Goal: Transaction & Acquisition: Purchase product/service

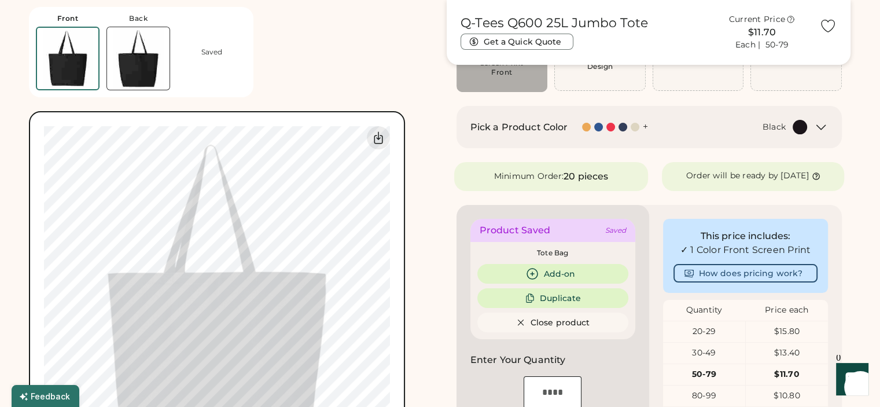
scroll to position [116, 0]
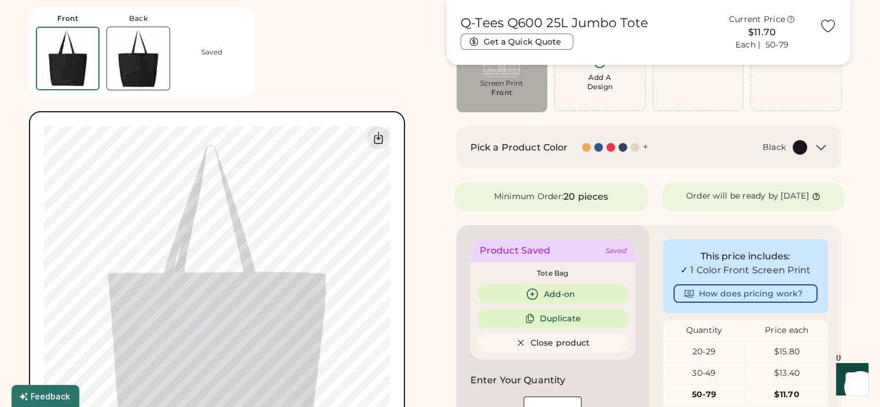
click at [430, 110] on div "Front Back Saved 0% 0%" at bounding box center [231, 244] width 404 height 488
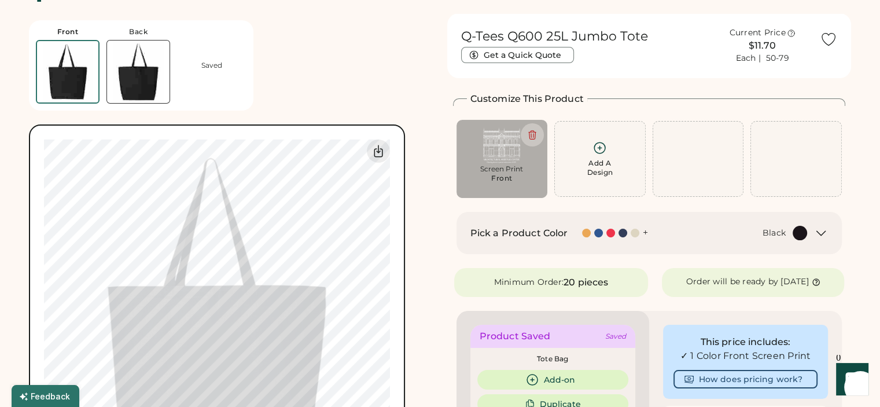
scroll to position [0, 0]
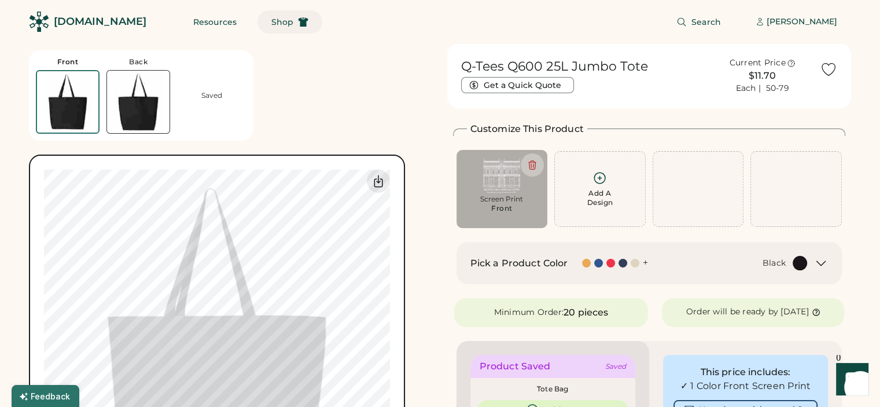
click at [263, 29] on button "Shop" at bounding box center [289, 21] width 65 height 23
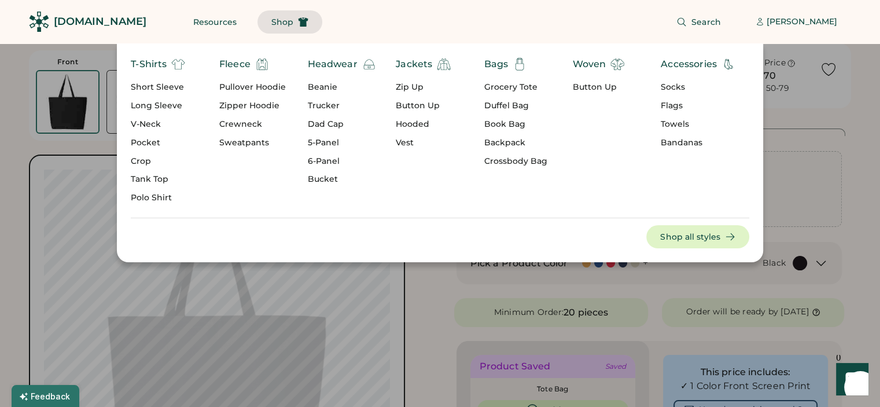
click at [423, 293] on div at bounding box center [440, 203] width 880 height 407
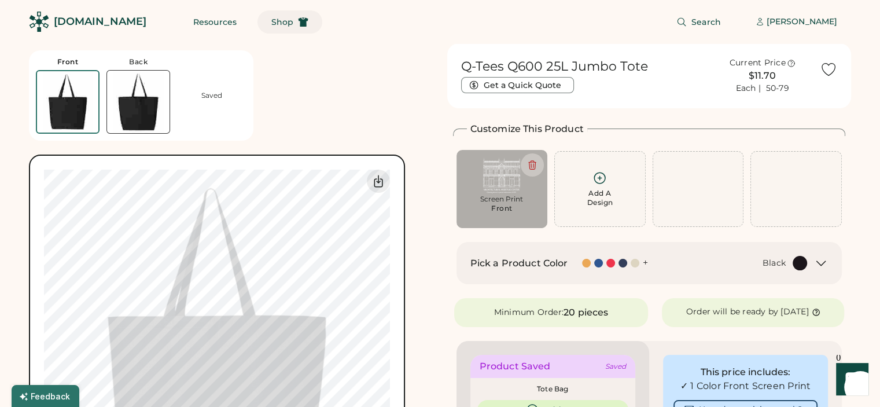
click at [266, 30] on button "Shop" at bounding box center [289, 21] width 65 height 23
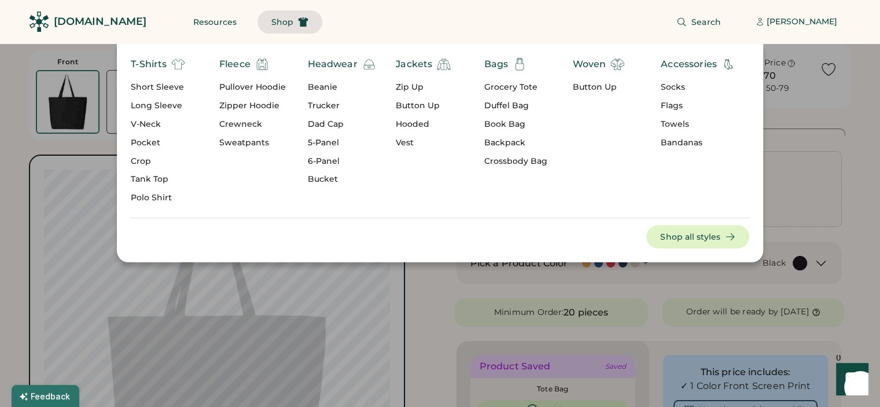
click at [500, 69] on div "Bags" at bounding box center [496, 64] width 24 height 14
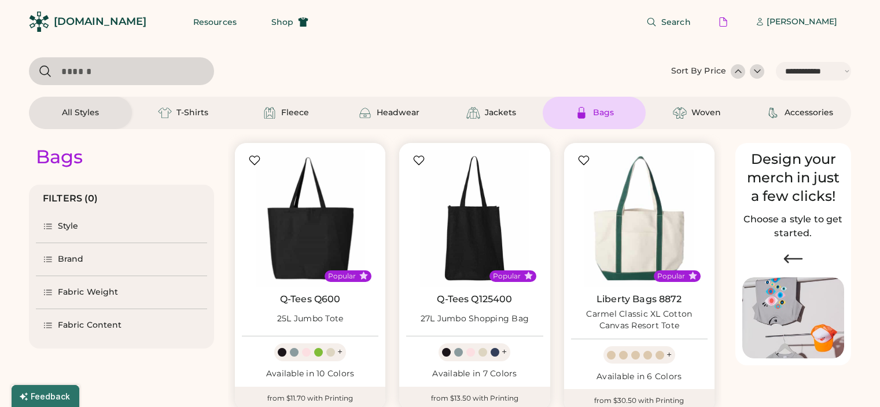
select select "*****"
select select "*"
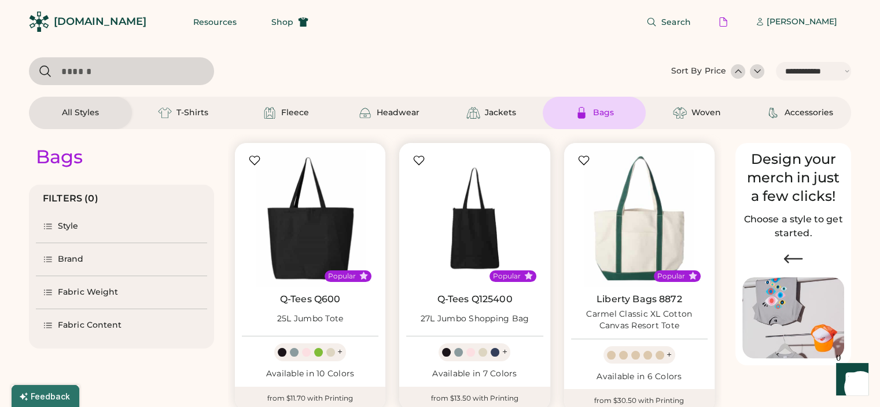
scroll to position [116, 0]
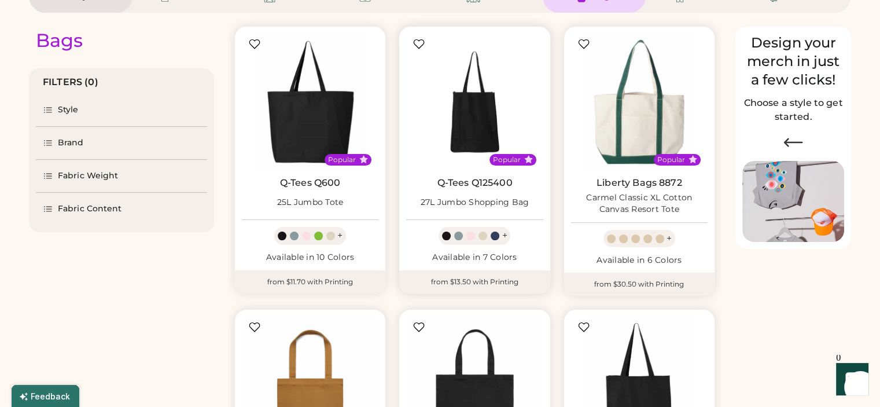
select select "*****"
select select "*"
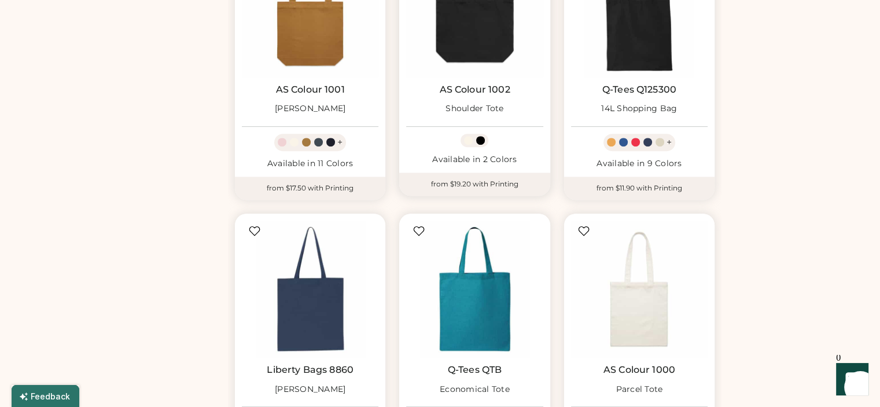
scroll to position [521, 0]
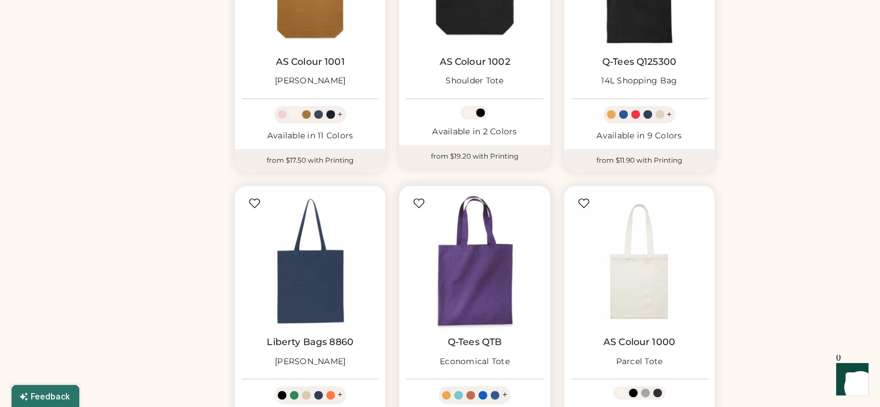
click at [480, 193] on img at bounding box center [474, 261] width 137 height 137
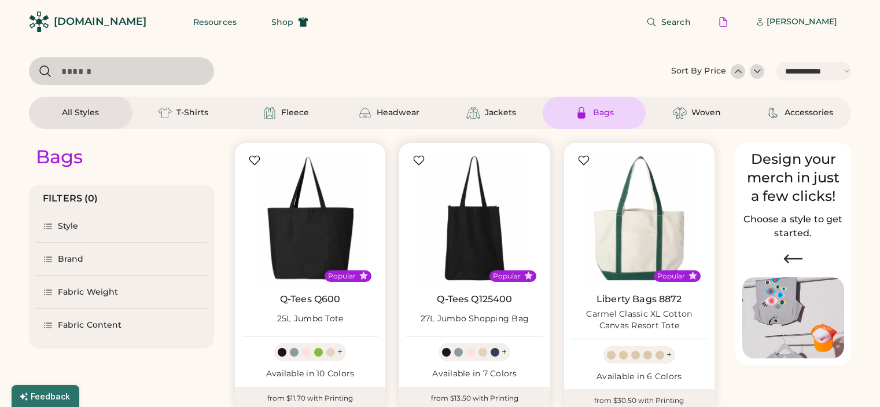
select select "*****"
select select "*"
click at [311, 245] on img at bounding box center [310, 218] width 137 height 137
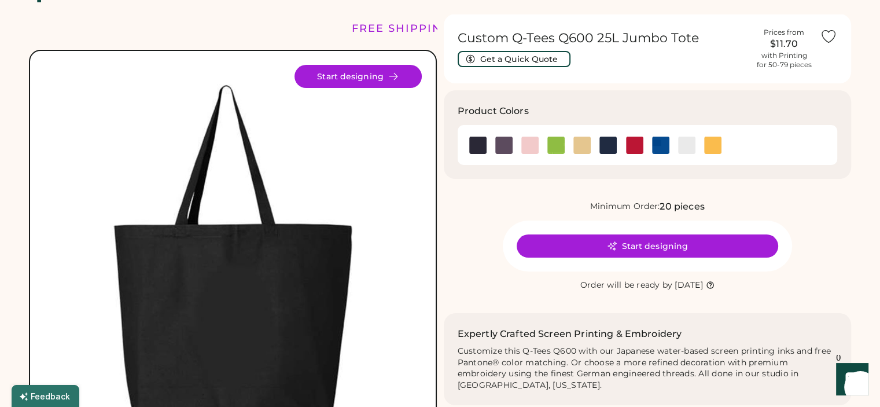
scroll to position [58, 0]
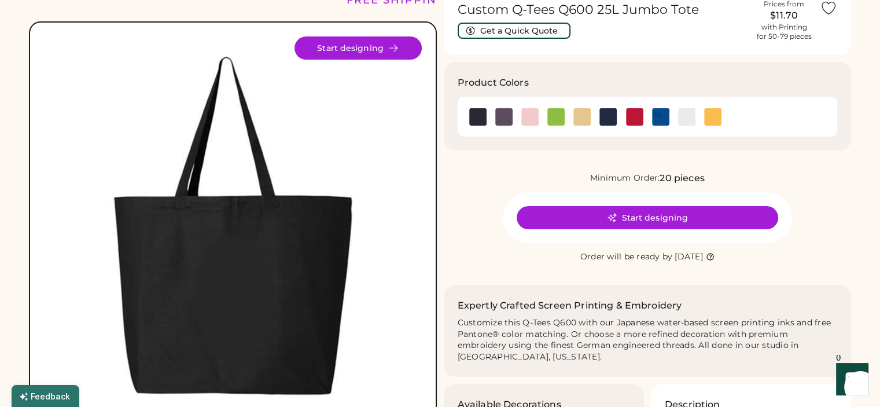
click at [463, 272] on div "Custom Q-Tees Q600 25L Jumbo Tote Get a Quick Quote Prices from $11.70 with Pri…" at bounding box center [648, 261] width 408 height 550
click at [462, 275] on div "Custom Q-Tees Q600 25L Jumbo Tote Get a Quick Quote Prices from $11.70 with Pri…" at bounding box center [648, 261] width 408 height 550
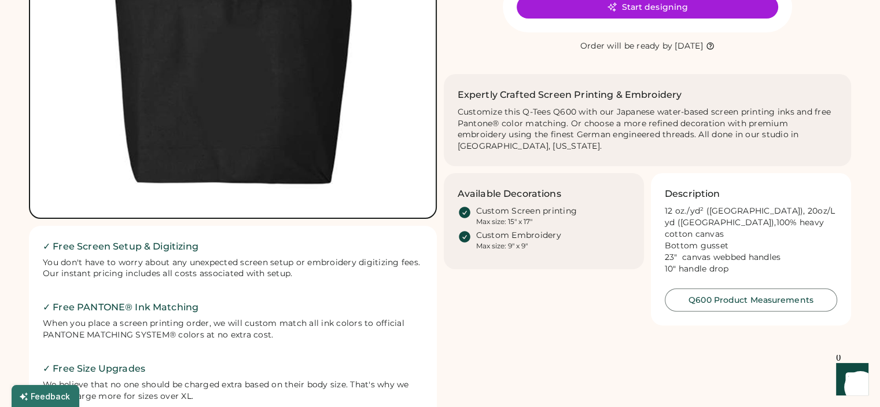
scroll to position [289, 0]
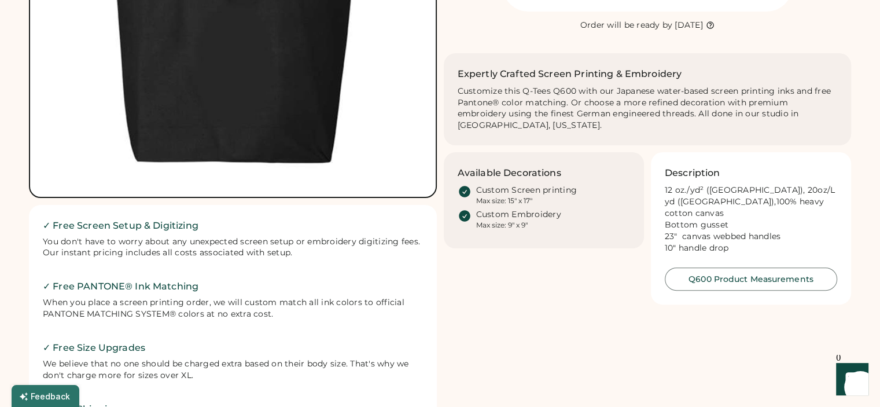
drag, startPoint x: 448, startPoint y: 326, endPoint x: 477, endPoint y: 292, distance: 44.4
click at [465, 299] on div "FREE SHIPPING LOWER 48 STATES ALL ORDERS FREE SHIPPING LOWER 48 STATES ALL ORDE…" at bounding box center [440, 105] width 822 height 702
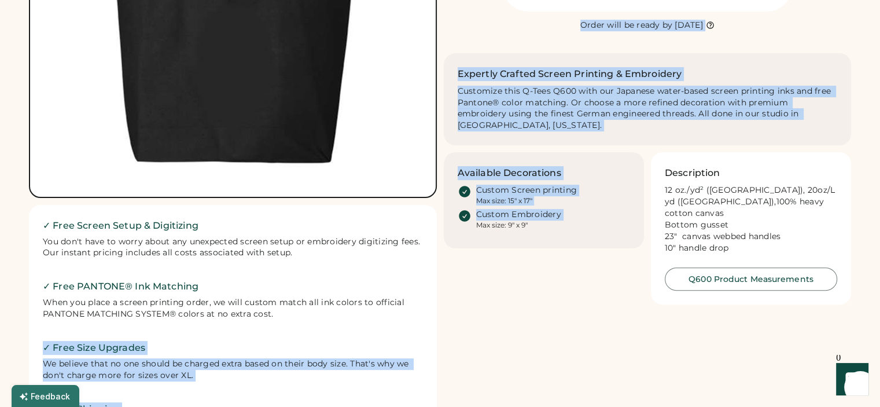
click at [472, 304] on div "FREE SHIPPING LOWER 48 STATES ALL ORDERS FREE SHIPPING LOWER 48 STATES ALL ORDE…" at bounding box center [440, 105] width 822 height 702
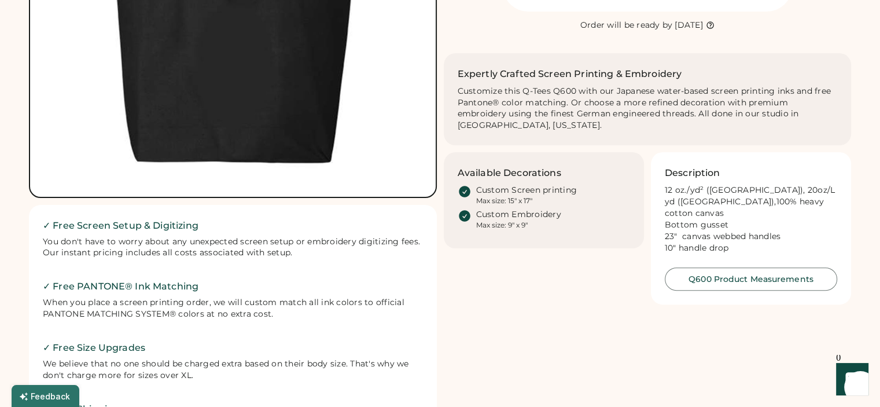
click at [472, 304] on div "FREE SHIPPING LOWER 48 STATES ALL ORDERS FREE SHIPPING LOWER 48 STATES ALL ORDE…" at bounding box center [440, 105] width 822 height 702
click at [471, 301] on div "FREE SHIPPING LOWER 48 STATES ALL ORDERS FREE SHIPPING LOWER 48 STATES ALL ORDE…" at bounding box center [440, 105] width 822 height 702
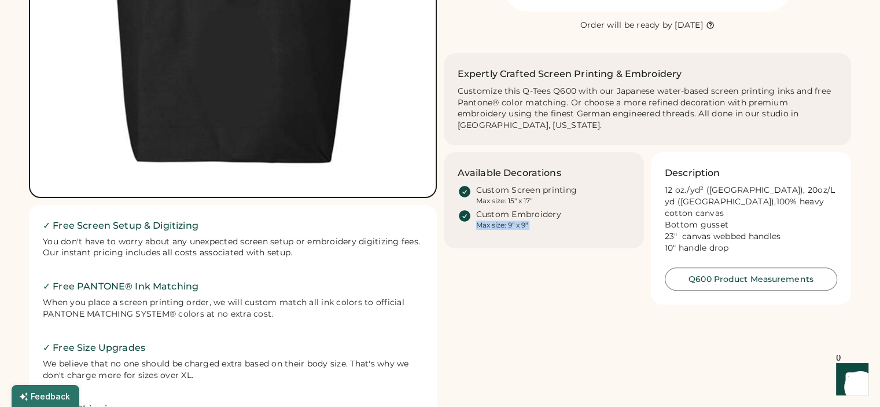
drag, startPoint x: 471, startPoint y: 301, endPoint x: 548, endPoint y: 333, distance: 83.8
click at [548, 333] on div "FREE SHIPPING LOWER 48 STATES ALL ORDERS FREE SHIPPING LOWER 48 STATES ALL ORDE…" at bounding box center [440, 105] width 822 height 702
click at [615, 329] on div "FREE SHIPPING LOWER 48 STATES ALL ORDERS FREE SHIPPING LOWER 48 STATES ALL ORDE…" at bounding box center [440, 105] width 822 height 702
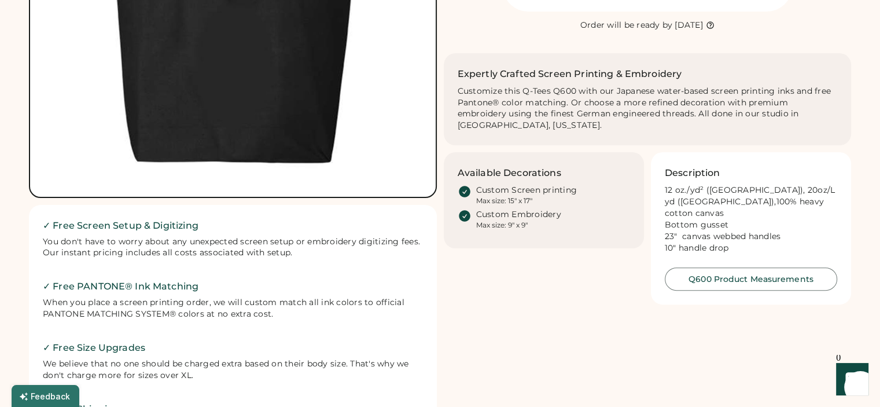
click at [615, 329] on div "FREE SHIPPING LOWER 48 STATES ALL ORDERS FREE SHIPPING LOWER 48 STATES ALL ORDE…" at bounding box center [440, 105] width 822 height 702
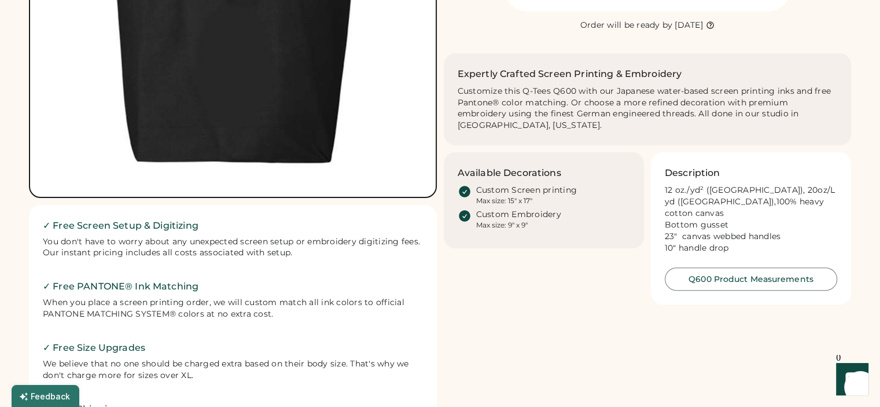
click at [615, 329] on div "FREE SHIPPING LOWER 48 STATES ALL ORDERS FREE SHIPPING LOWER 48 STATES ALL ORDE…" at bounding box center [440, 105] width 822 height 702
drag, startPoint x: 615, startPoint y: 329, endPoint x: 574, endPoint y: 327, distance: 41.1
click at [574, 327] on div "FREE SHIPPING LOWER 48 STATES ALL ORDERS FREE SHIPPING LOWER 48 STATES ALL ORDE…" at bounding box center [440, 105] width 822 height 702
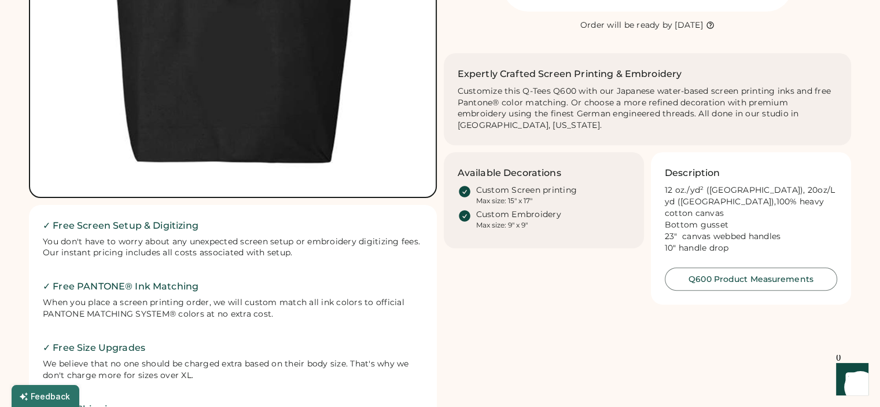
click at [574, 327] on div "FREE SHIPPING LOWER 48 STATES ALL ORDERS FREE SHIPPING LOWER 48 STATES ALL ORDE…" at bounding box center [440, 105] width 822 height 702
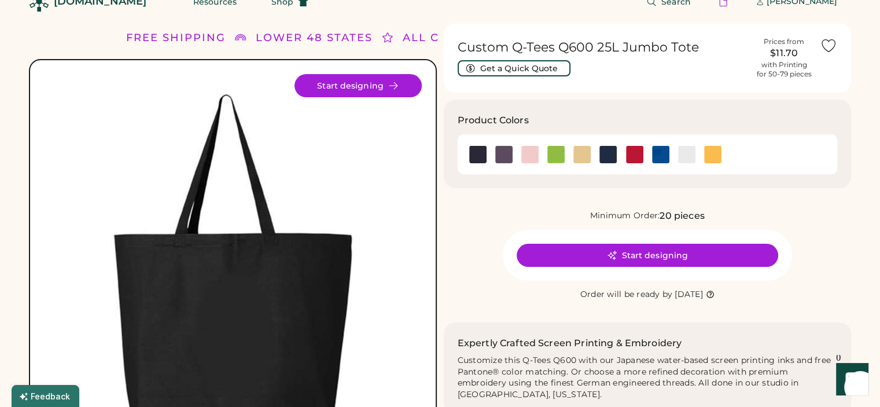
scroll to position [0, 0]
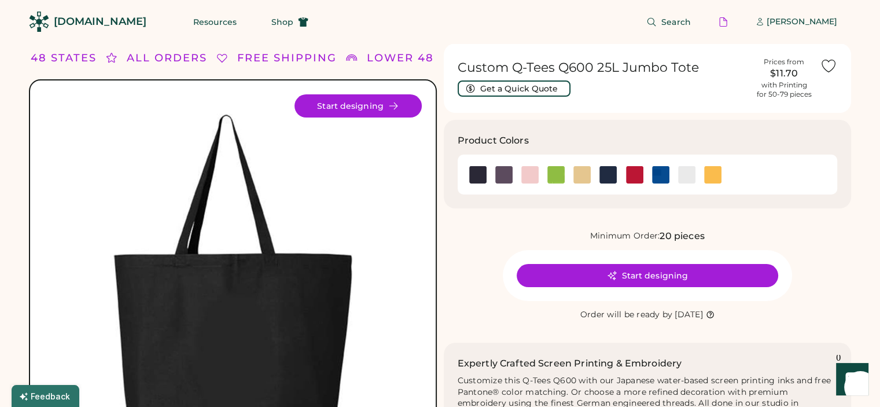
click at [591, 249] on div "Minimum Order: 20 pieces Start designing Order will be ready by Monday, Sep. 22" at bounding box center [648, 275] width 408 height 93
click at [590, 249] on div "Minimum Order: 20 pieces Start designing Order will be ready by Monday, Sep. 22" at bounding box center [648, 275] width 408 height 93
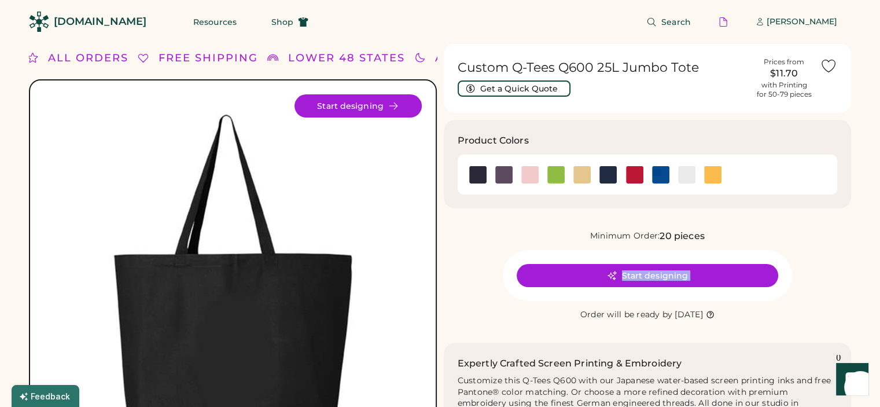
click at [590, 249] on div "Minimum Order: 20 pieces Start designing Order will be ready by Monday, Sep. 22" at bounding box center [648, 275] width 408 height 93
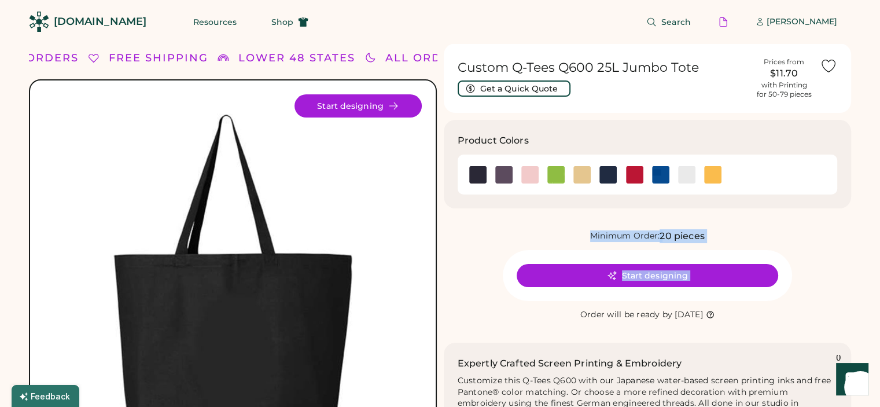
drag, startPoint x: 590, startPoint y: 249, endPoint x: 606, endPoint y: 240, distance: 18.7
click at [606, 240] on div "Minimum Order: 20 pieces Start designing Order will be ready by Monday, Sep. 22" at bounding box center [648, 275] width 408 height 93
click at [625, 249] on div "Minimum Order: 20 pieces Start designing Order will be ready by Monday, Sep. 22" at bounding box center [648, 275] width 408 height 93
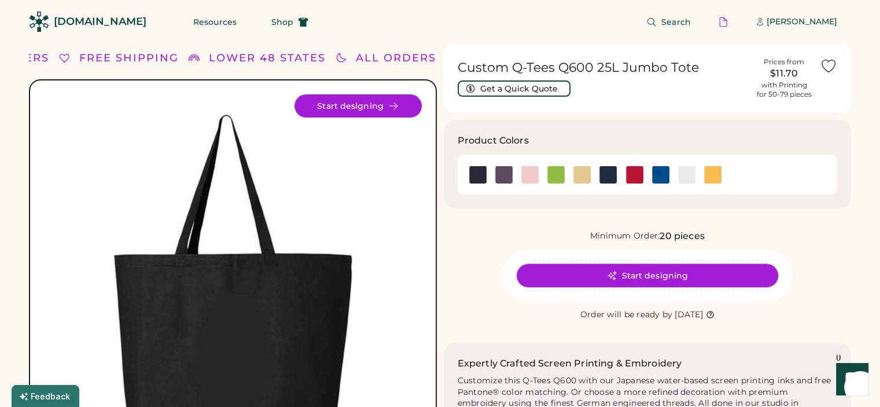
click at [636, 269] on button "Start designing" at bounding box center [647, 275] width 261 height 23
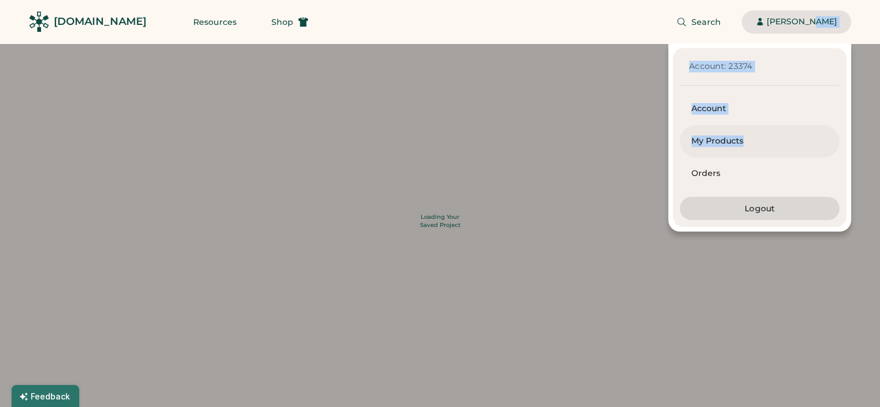
click at [750, 143] on div "My Products" at bounding box center [759, 141] width 137 height 12
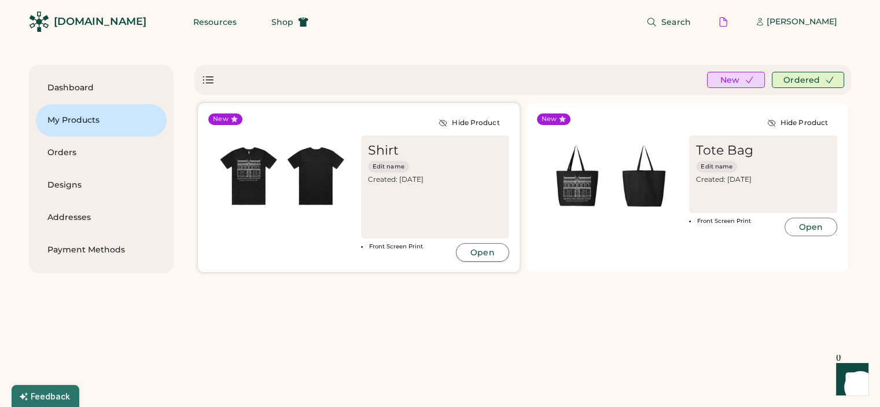
click at [484, 257] on button "Open" at bounding box center [482, 252] width 53 height 19
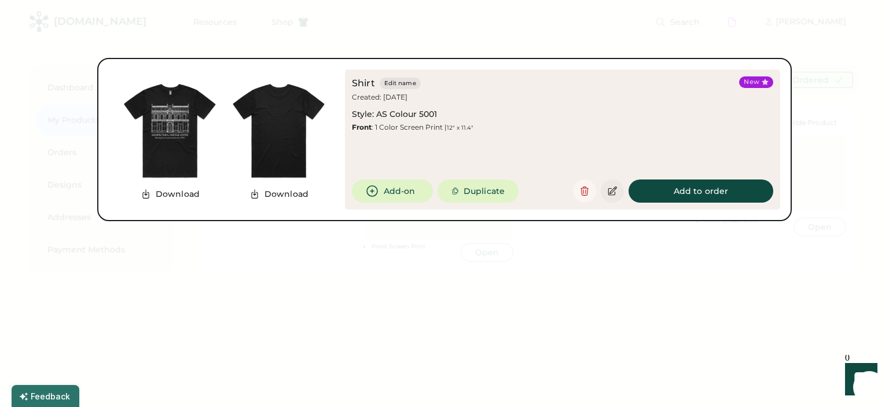
click at [613, 192] on icon at bounding box center [612, 191] width 10 height 10
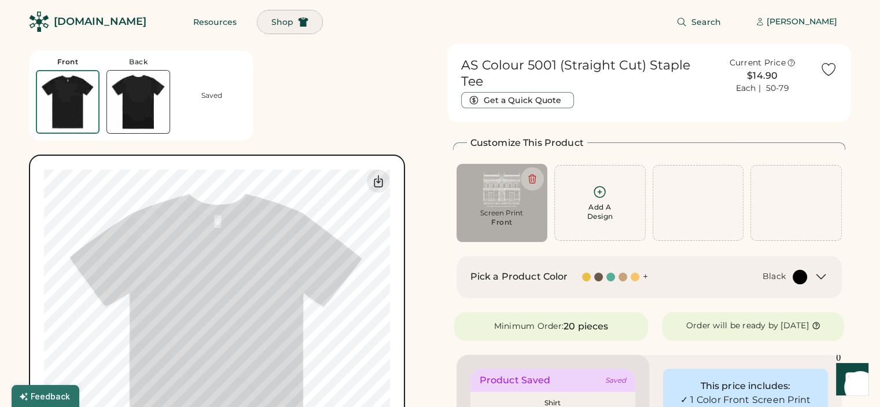
click at [271, 20] on span "Shop" at bounding box center [282, 22] width 22 height 8
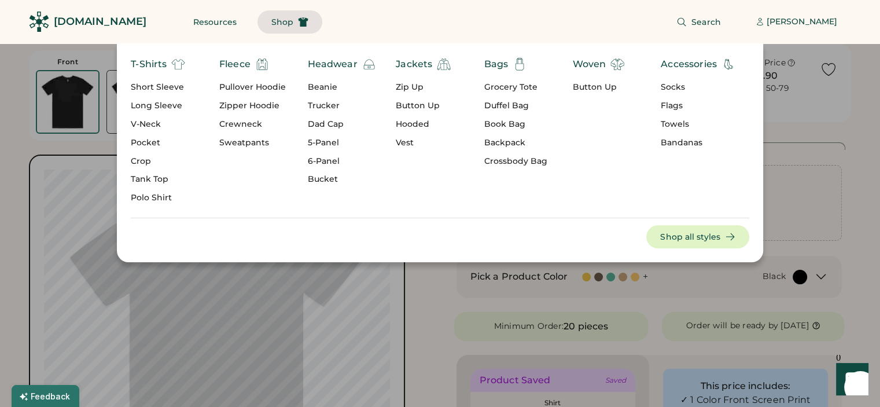
click at [802, 117] on div "T-Shirts Short Sleeve Long Sleeve V-Neck Pocket Crop Tank Top Polo Shirt Fleece…" at bounding box center [440, 152] width 880 height 219
click at [790, 141] on div "T-Shirts Short Sleeve Long Sleeve V-Neck Pocket Crop Tank Top Polo Shirt Fleece…" at bounding box center [440, 152] width 880 height 219
click at [813, 139] on div "T-Shirts Short Sleeve Long Sleeve V-Neck Pocket Crop Tank Top Polo Shirt Fleece…" at bounding box center [440, 152] width 880 height 219
click at [722, 241] on button "Shop all styles" at bounding box center [697, 236] width 103 height 23
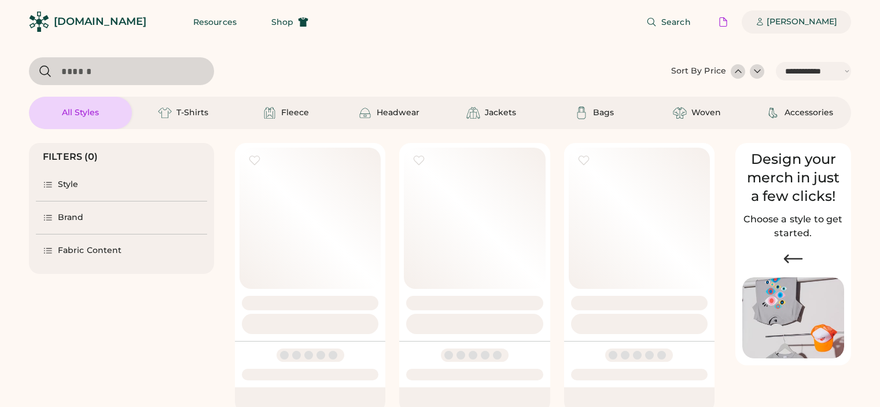
select select "*****"
select select "*"
click at [771, 27] on div "[PERSON_NAME]" at bounding box center [802, 21] width 71 height 23
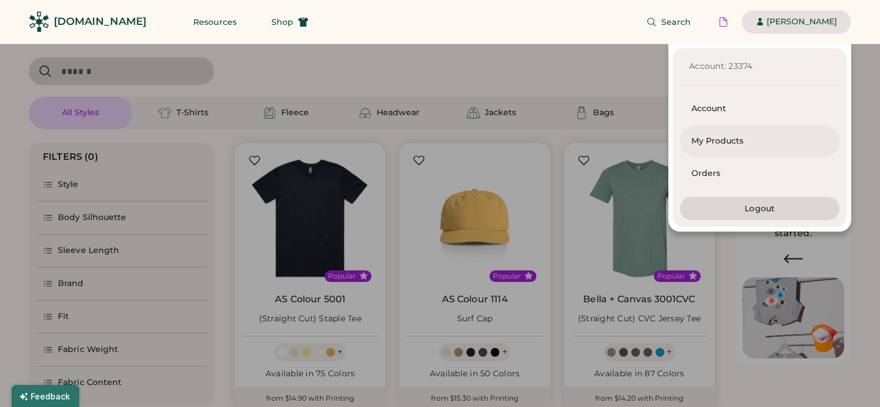
click at [742, 137] on div "My Products" at bounding box center [759, 141] width 137 height 12
